Goal: Information Seeking & Learning: Check status

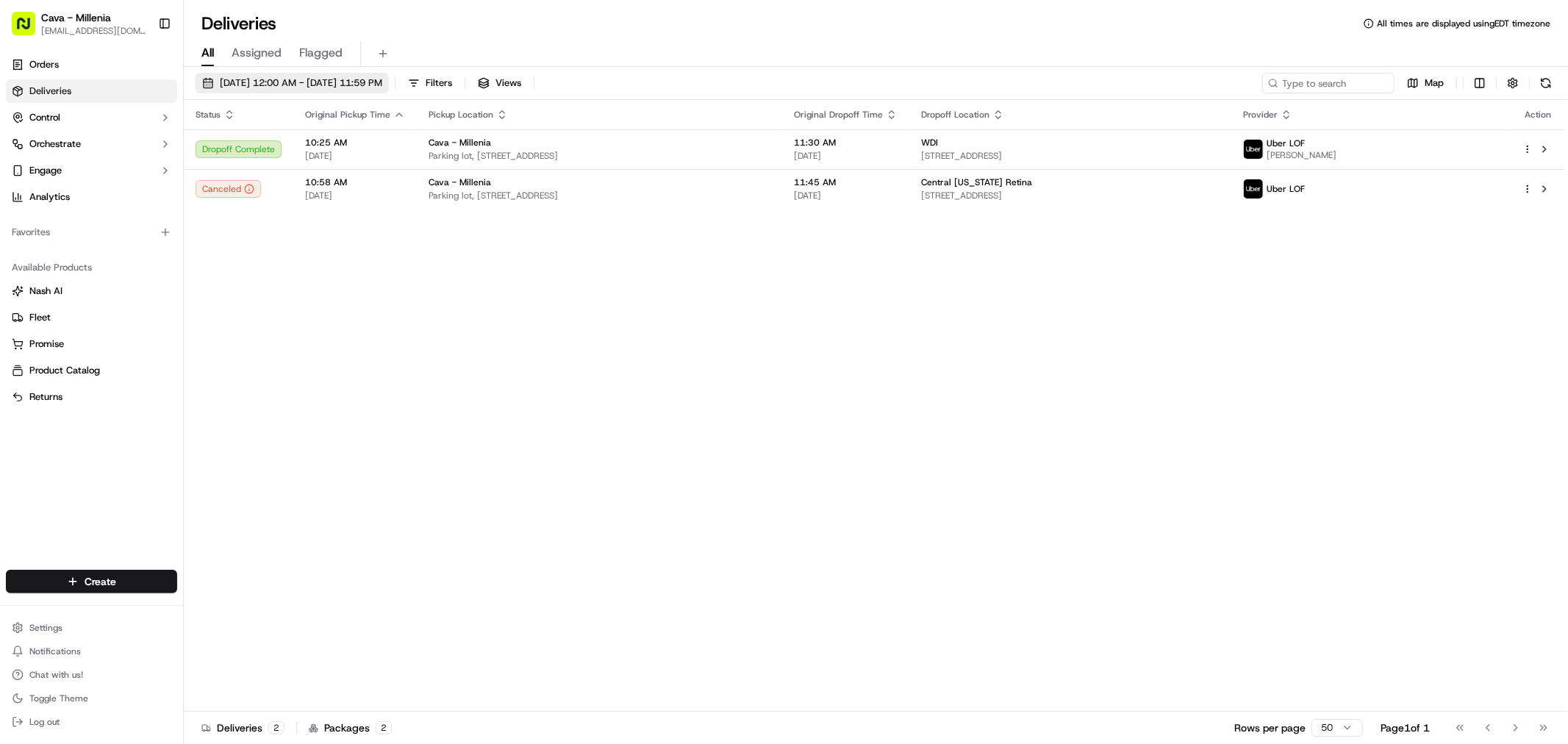
click at [383, 86] on span "[DATE] 12:00 AM - [DATE] 11:59 PM" at bounding box center [301, 82] width 162 height 13
click at [383, 89] on span "[DATE] 12:00 AM - [DATE] 11:59 PM" at bounding box center [301, 82] width 162 height 13
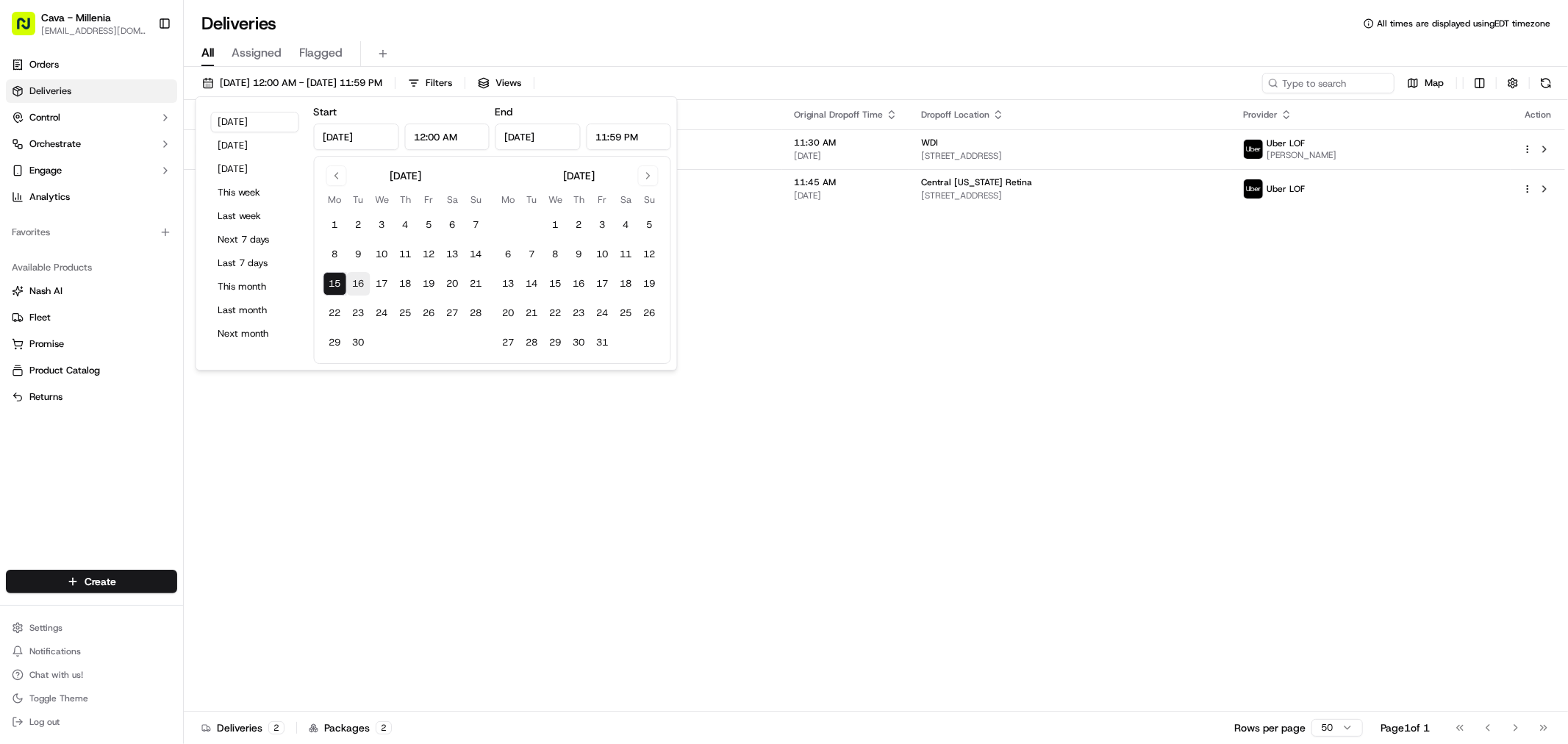
click at [363, 284] on button "16" at bounding box center [359, 283] width 24 height 24
type input "[DATE]"
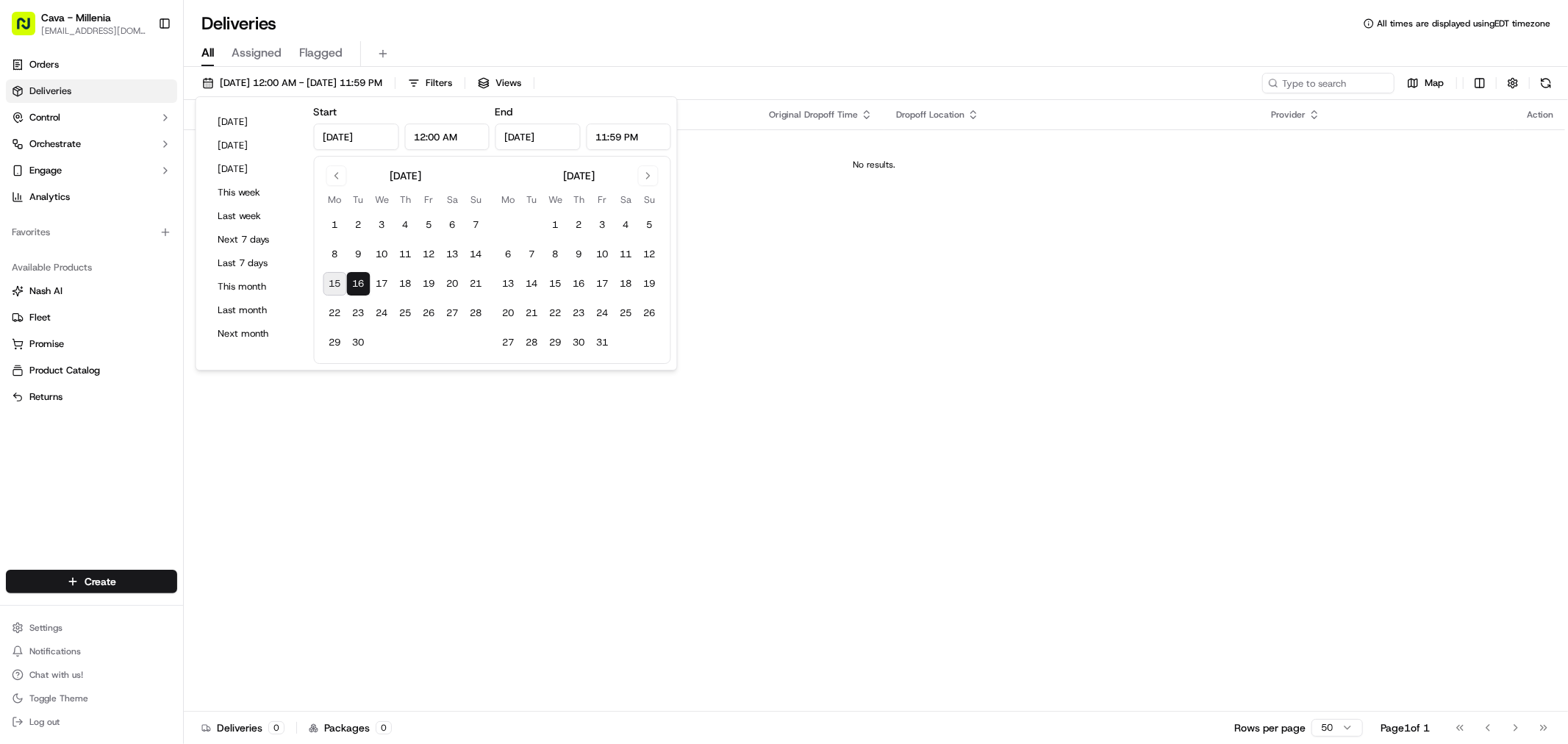
click at [360, 496] on div "Status Original Pickup Time Pickup Location Original Dropoff Time Dropoff Locat…" at bounding box center [874, 406] width 1381 height 612
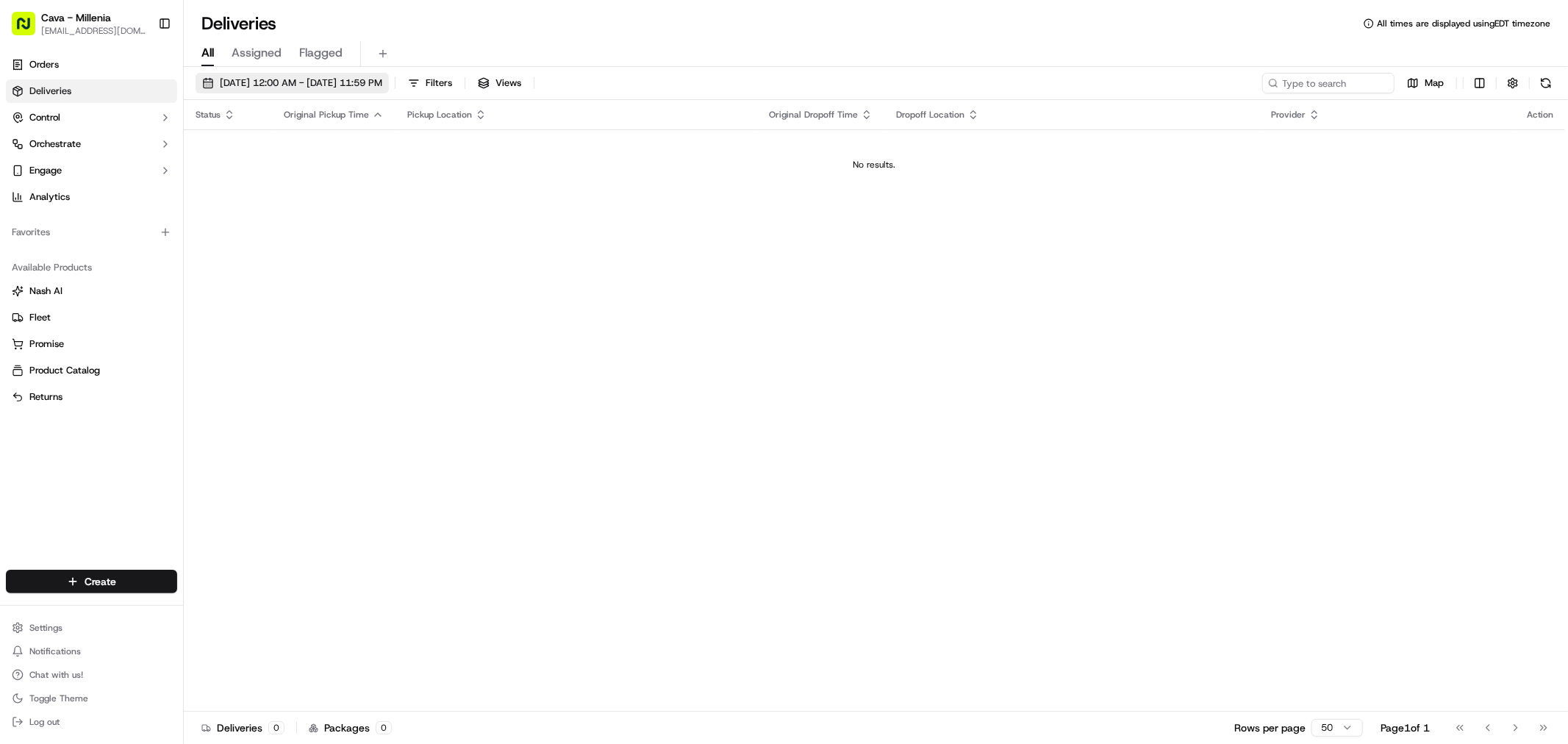
click at [324, 83] on span "[DATE] 12:00 AM - [DATE] 11:59 PM" at bounding box center [301, 82] width 162 height 13
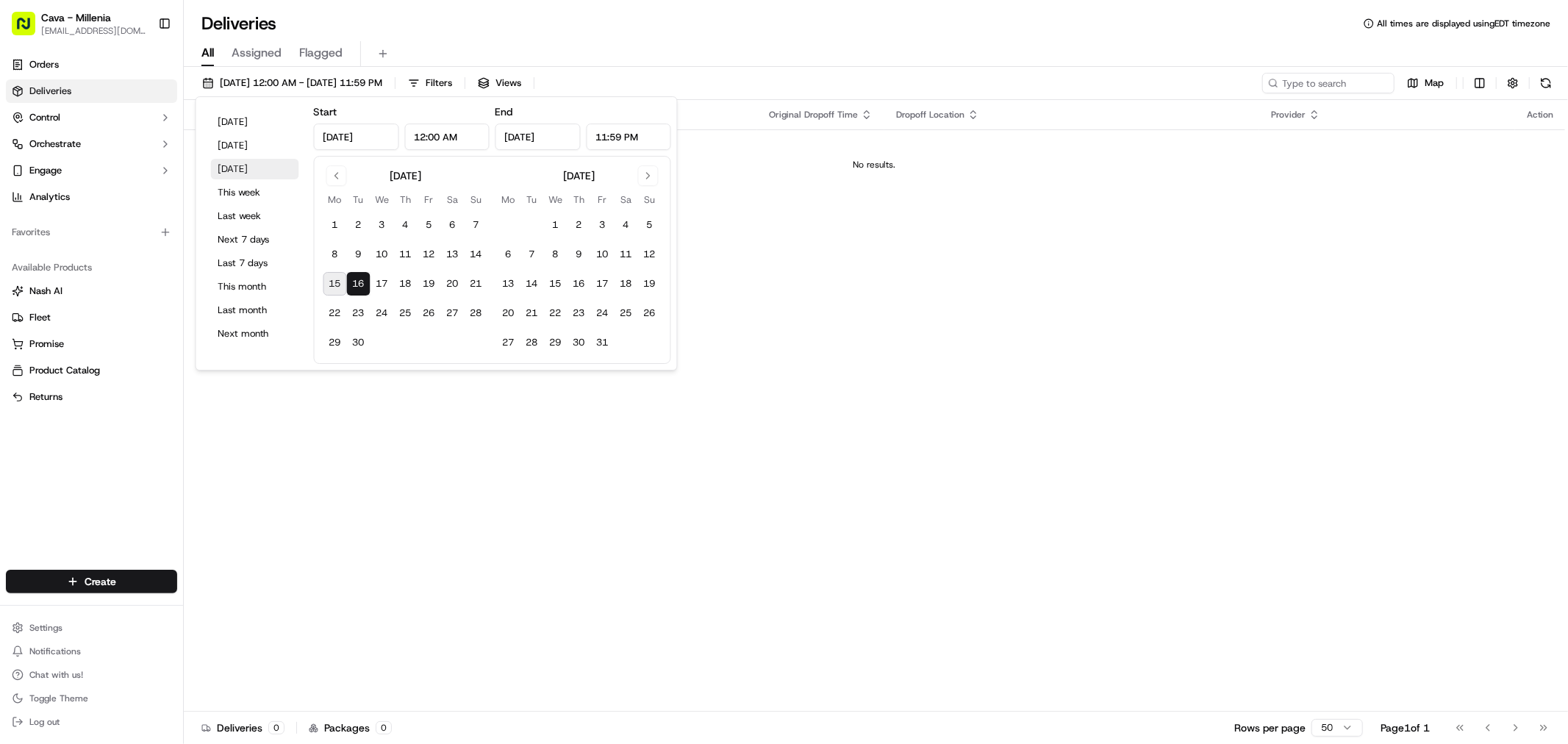
click at [259, 167] on button "[DATE]" at bounding box center [255, 169] width 89 height 21
click at [647, 139] on input "11:59 PM" at bounding box center [628, 136] width 85 height 26
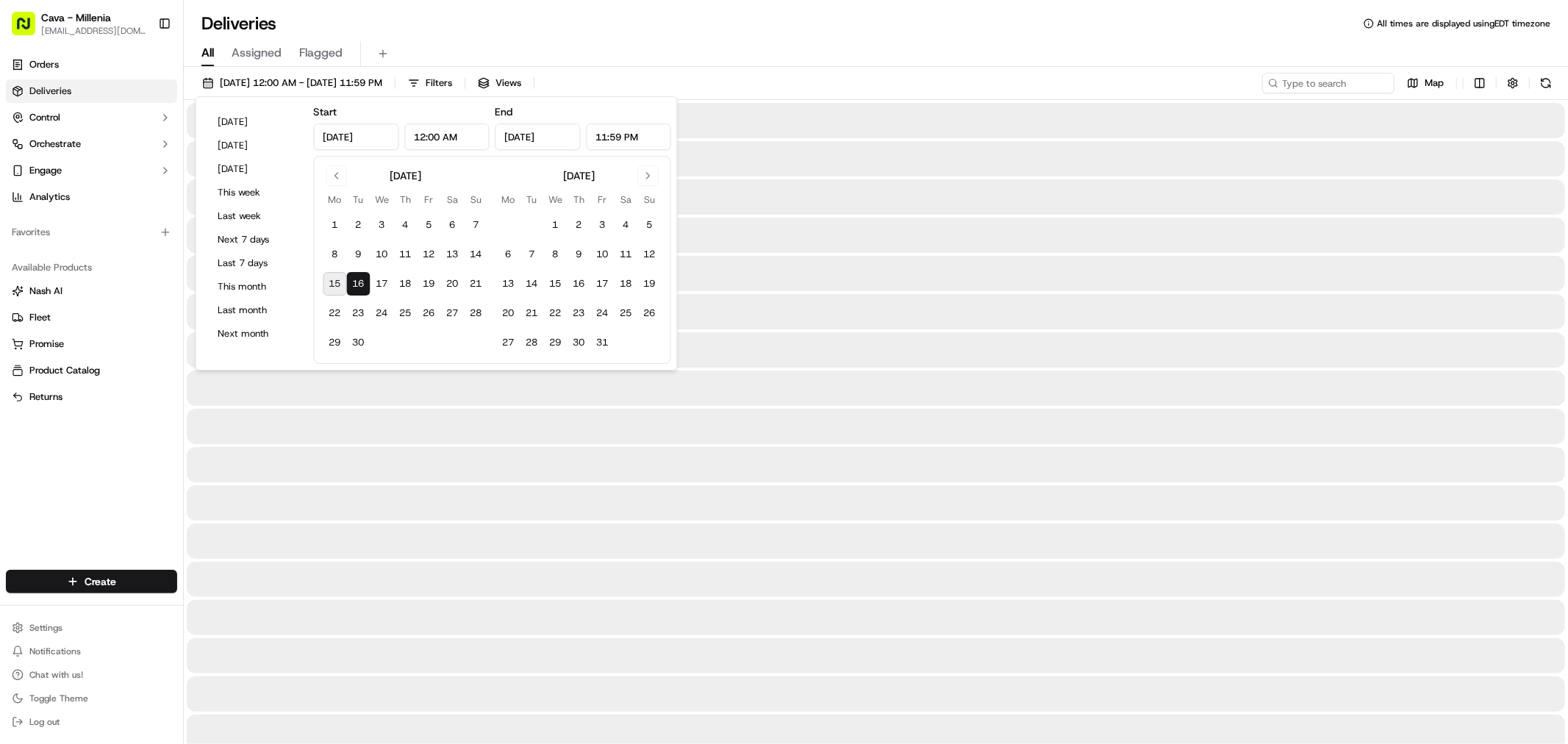
click at [363, 281] on button "16" at bounding box center [359, 283] width 24 height 24
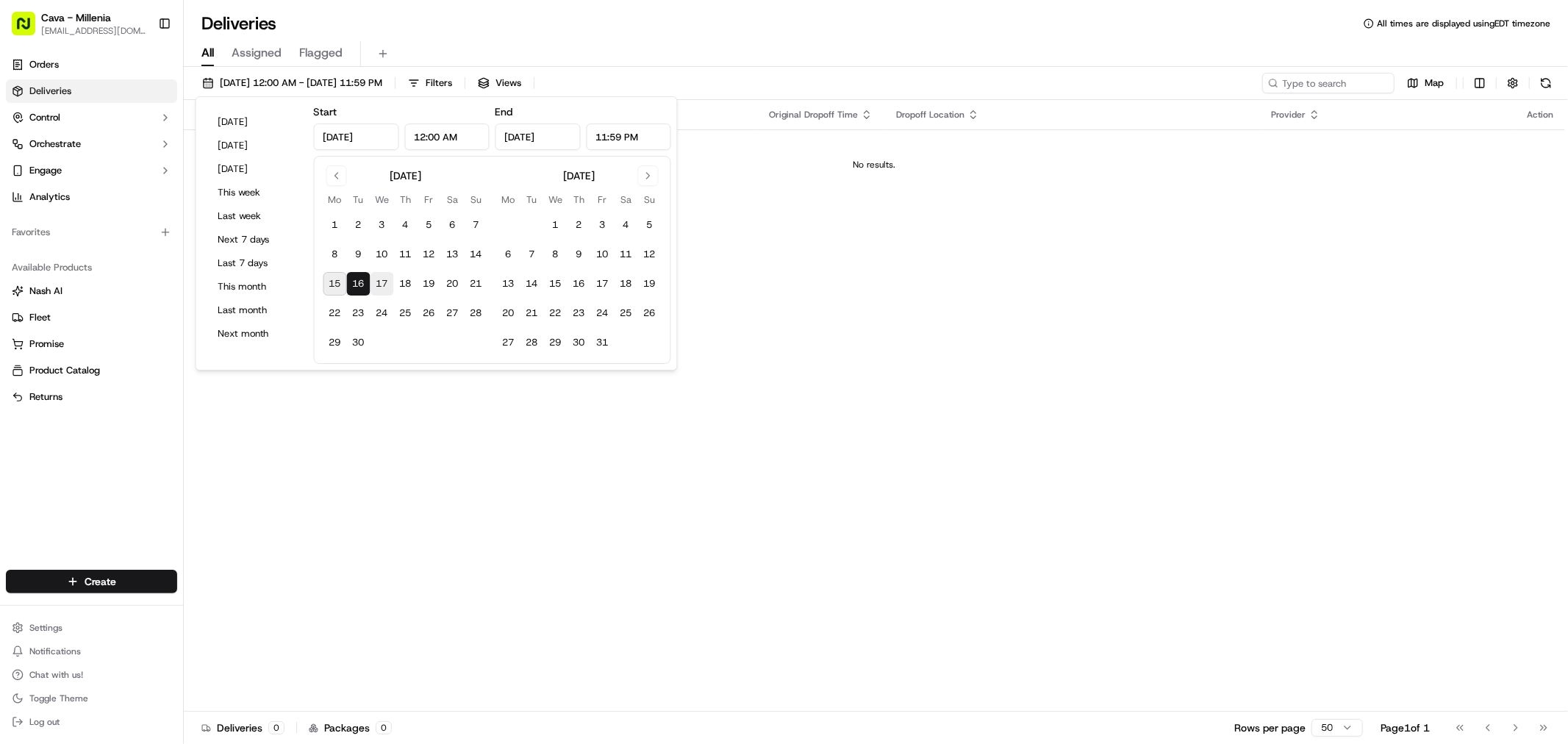
click at [379, 288] on button "17" at bounding box center [382, 283] width 24 height 24
type input "[DATE]"
click at [379, 288] on button "17" at bounding box center [382, 283] width 24 height 24
click at [363, 287] on button "16" at bounding box center [359, 283] width 24 height 24
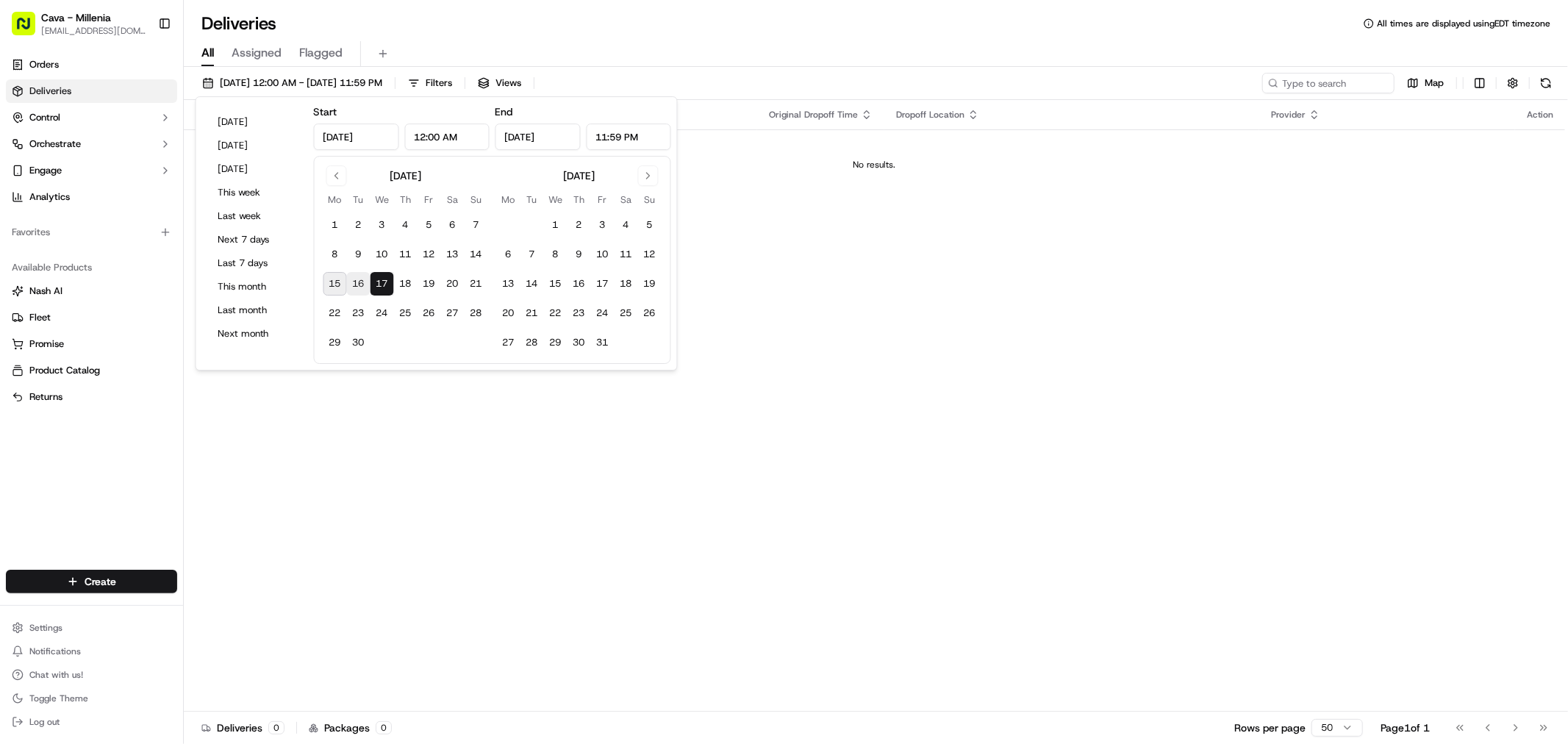
type input "[DATE]"
click at [333, 288] on button "15" at bounding box center [335, 283] width 24 height 24
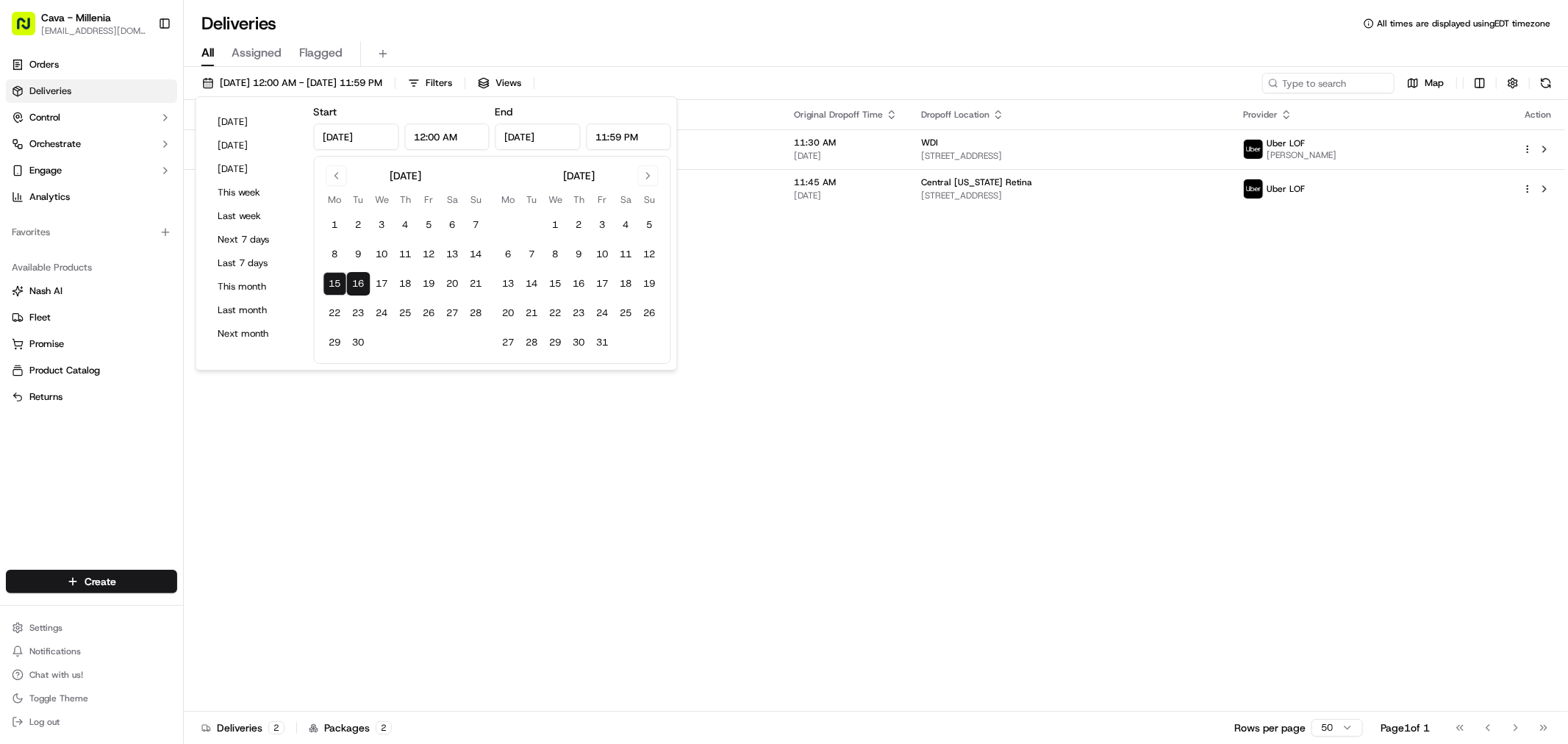
click at [357, 284] on button "16" at bounding box center [359, 283] width 24 height 24
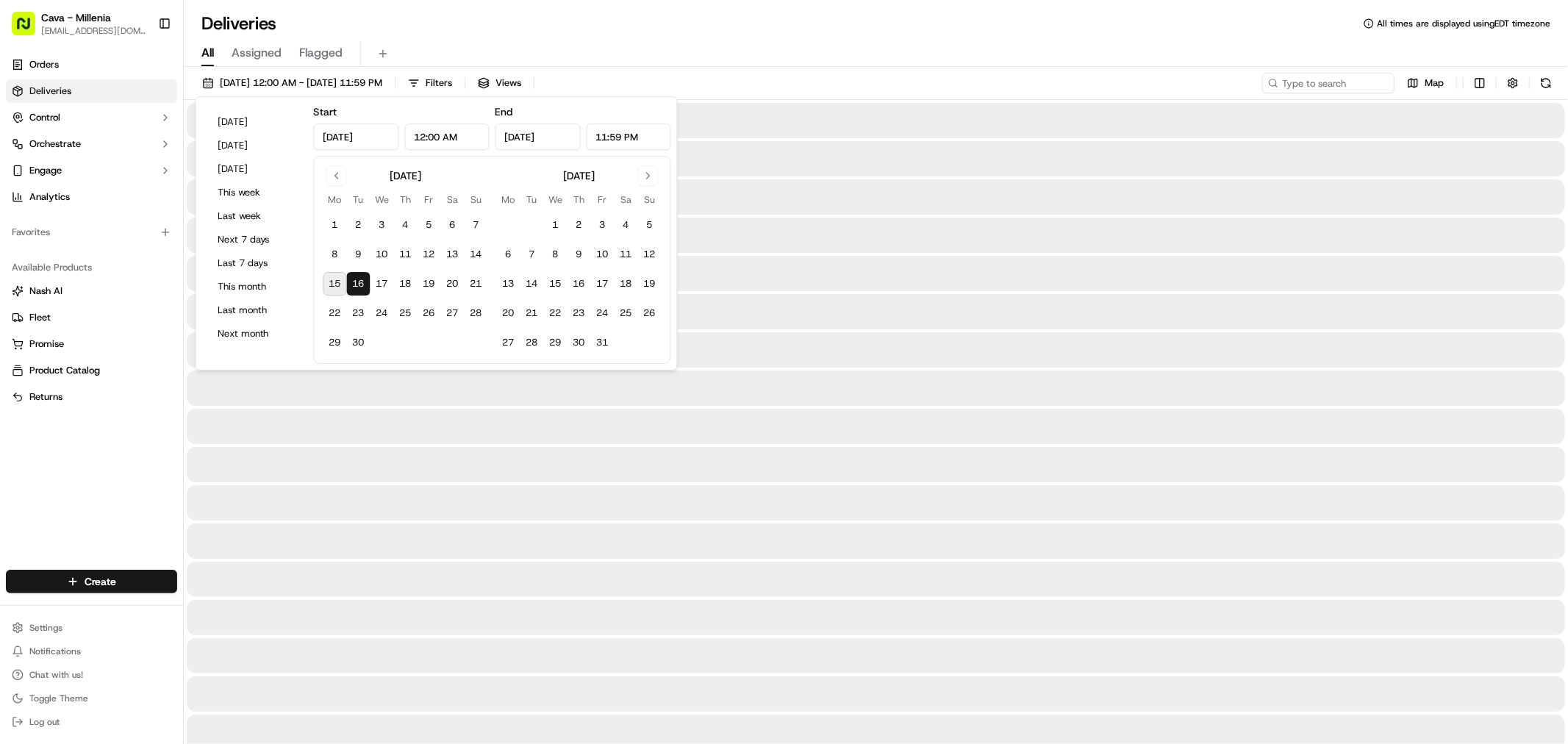
type input "[DATE]"
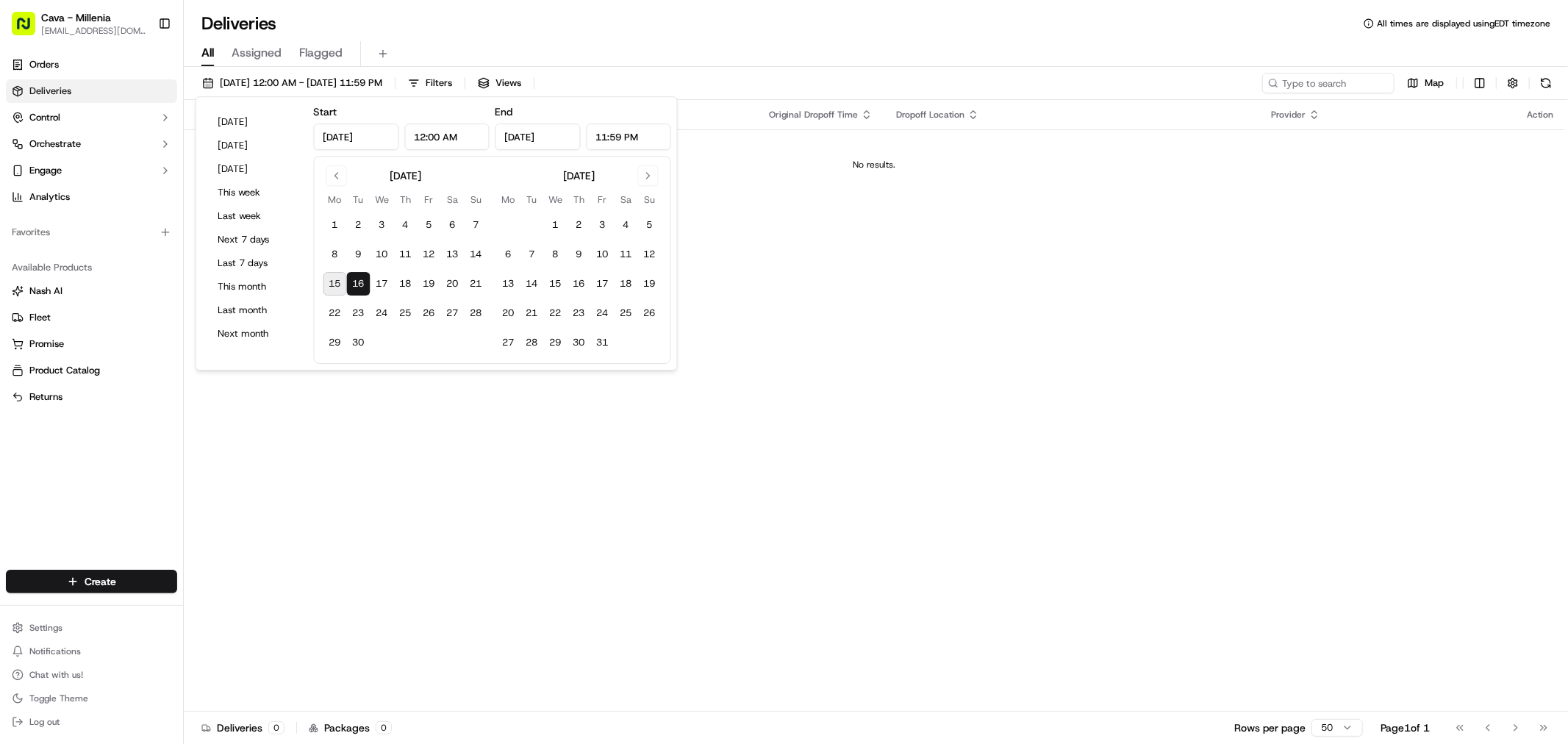
click at [351, 446] on div "Status Original Pickup Time Pickup Location Original Dropoff Time Dropoff Locat…" at bounding box center [874, 406] width 1381 height 612
